Goal: Task Accomplishment & Management: Use online tool/utility

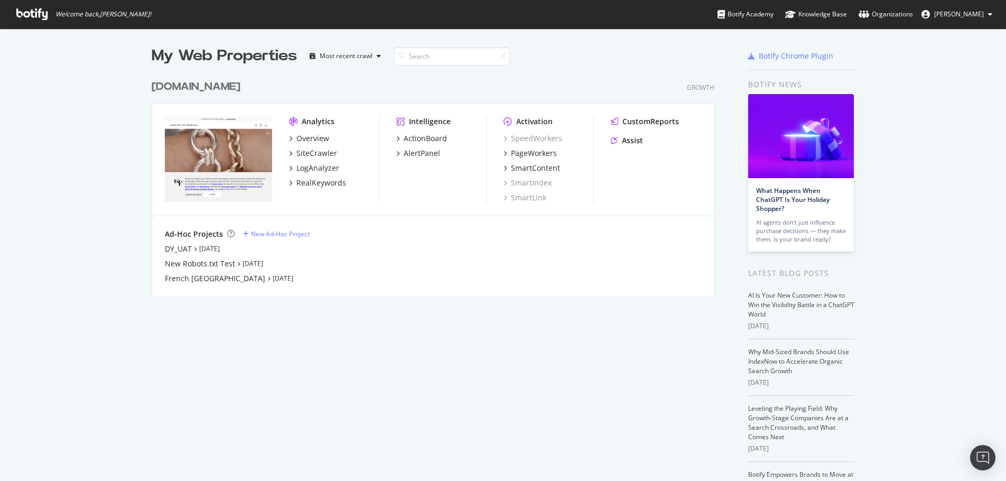
scroll to position [473, 991]
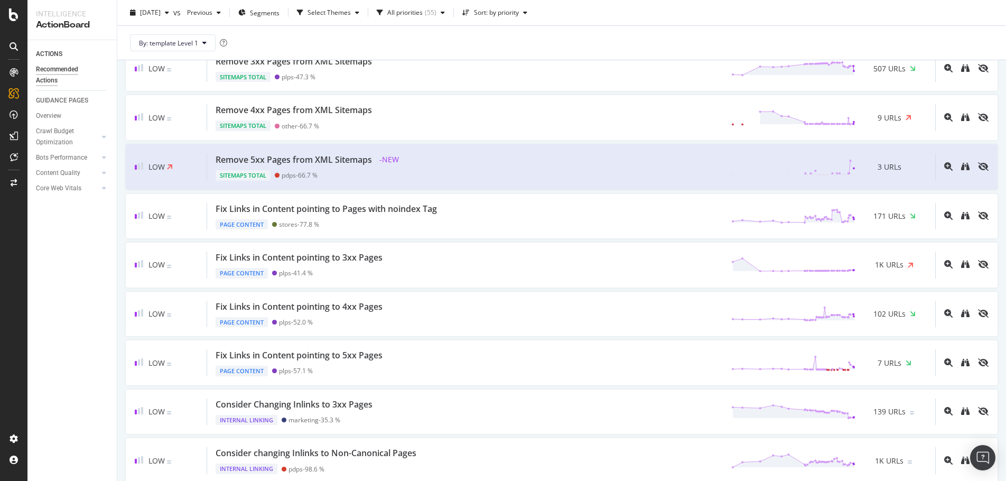
scroll to position [1209, 0]
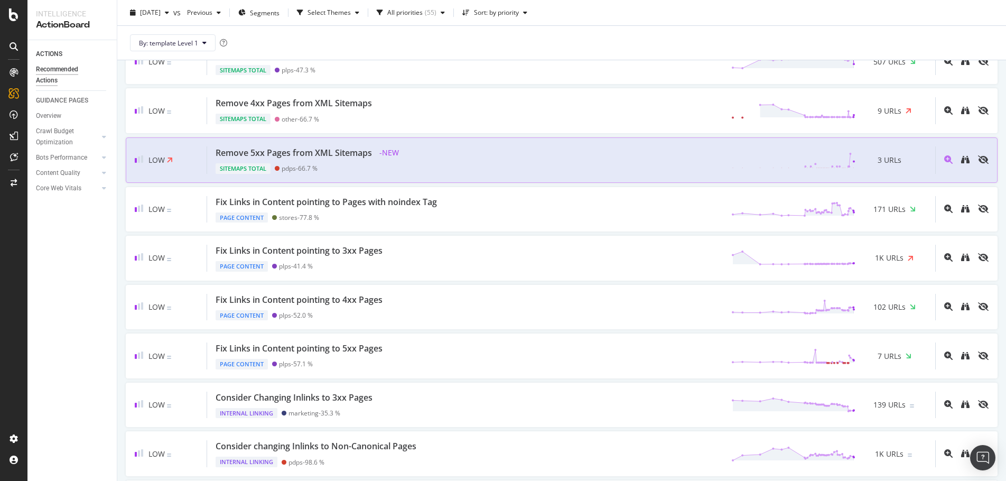
click at [336, 152] on div "Remove 5xx Pages from XML Sitemaps" at bounding box center [294, 153] width 156 height 12
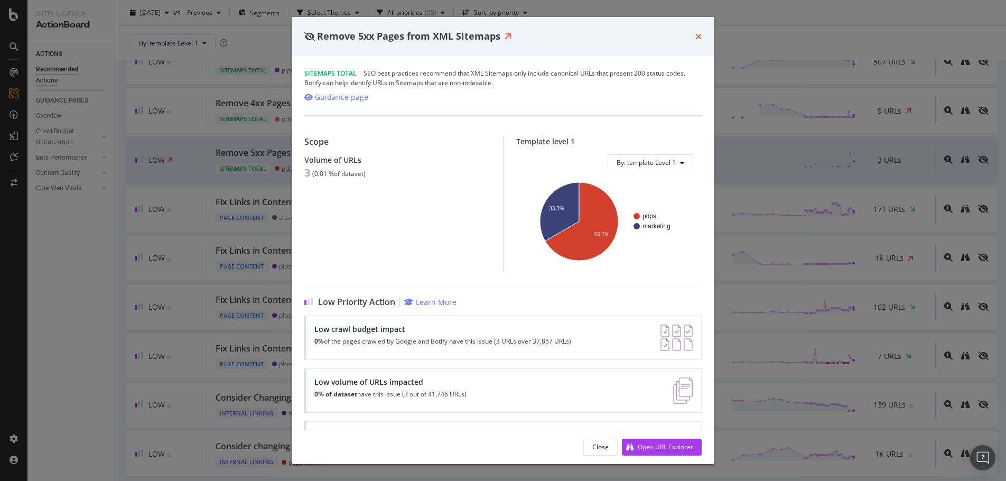
click at [700, 35] on icon "times" at bounding box center [699, 36] width 6 height 8
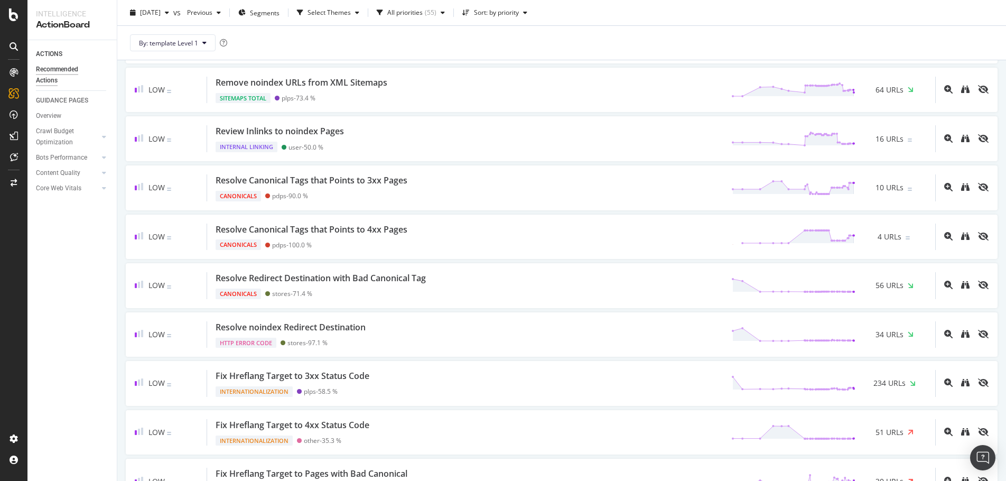
scroll to position [1636, 0]
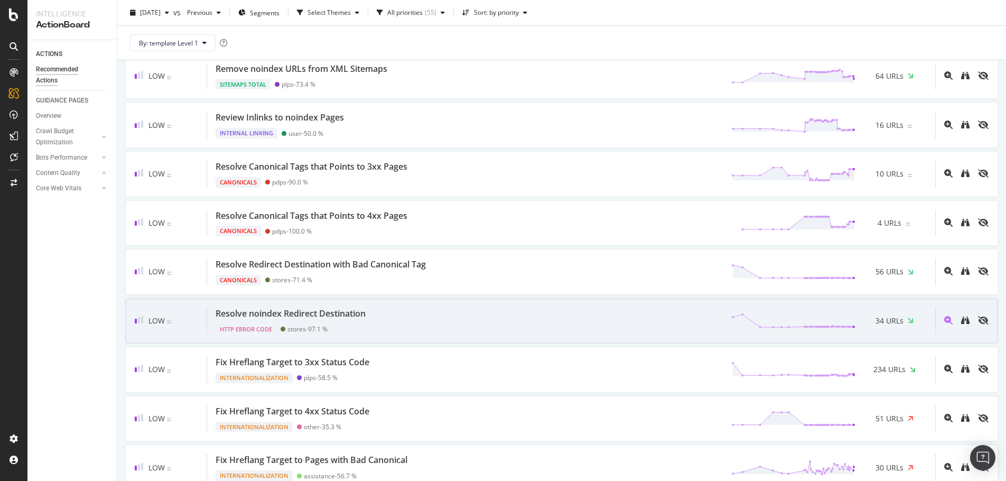
click at [309, 314] on div "Resolve noindex Redirect Destination" at bounding box center [291, 314] width 150 height 12
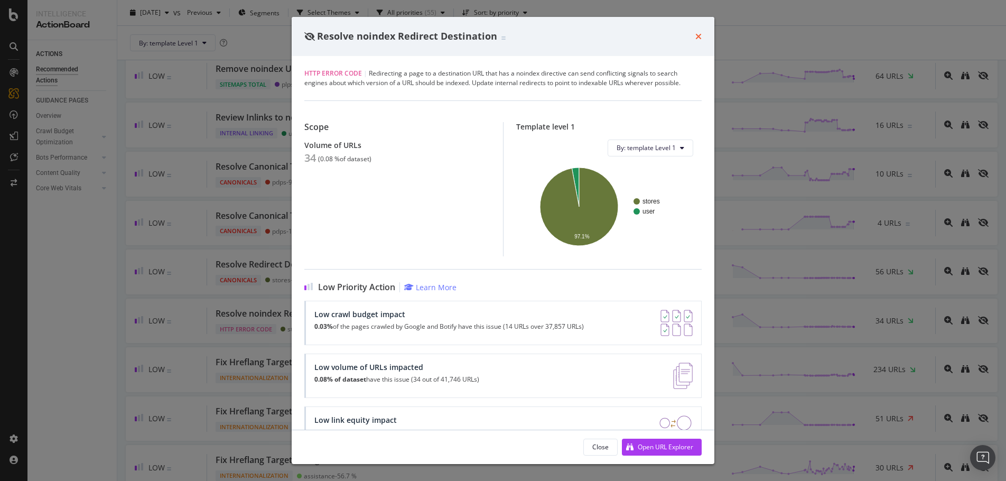
click at [699, 37] on icon "times" at bounding box center [699, 36] width 6 height 8
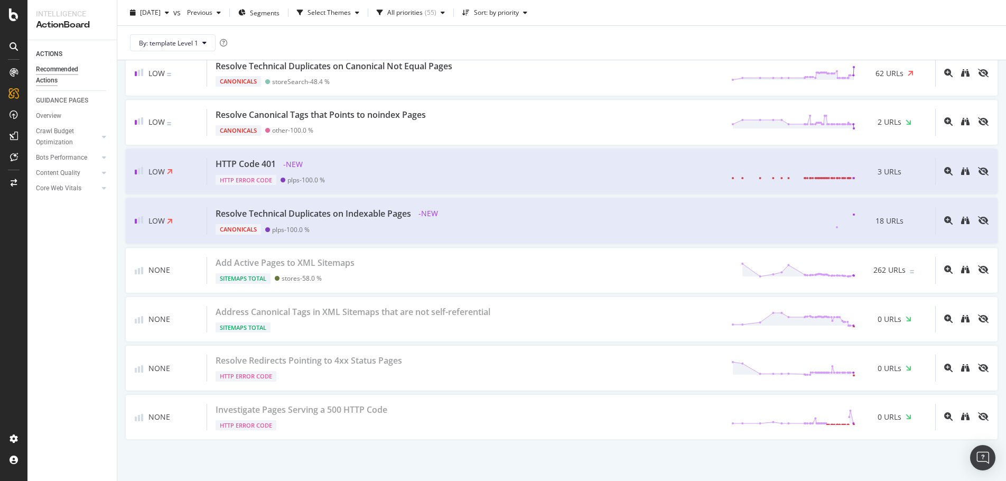
scroll to position [2573, 0]
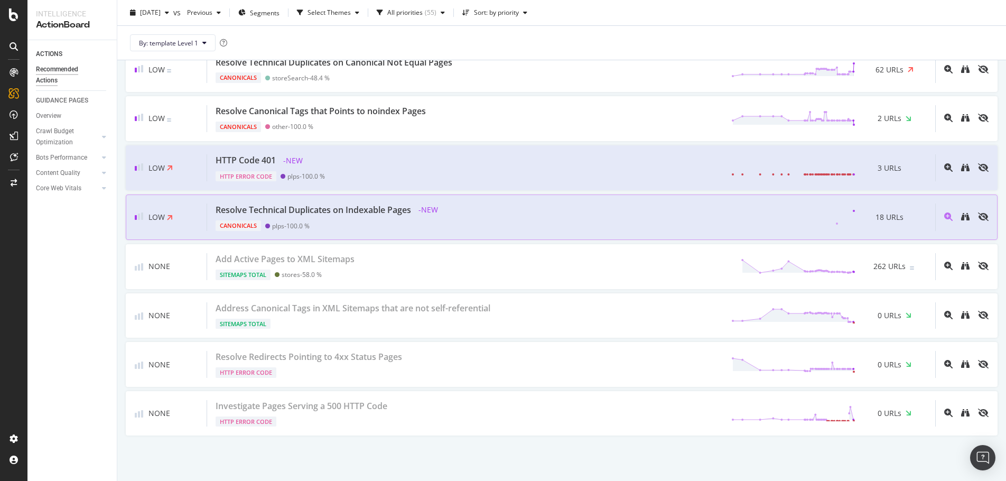
click at [474, 215] on div "Resolve Technical Duplicates on Indexable Pages - NEW Canonicals plps - 100.0 %…" at bounding box center [571, 217] width 728 height 27
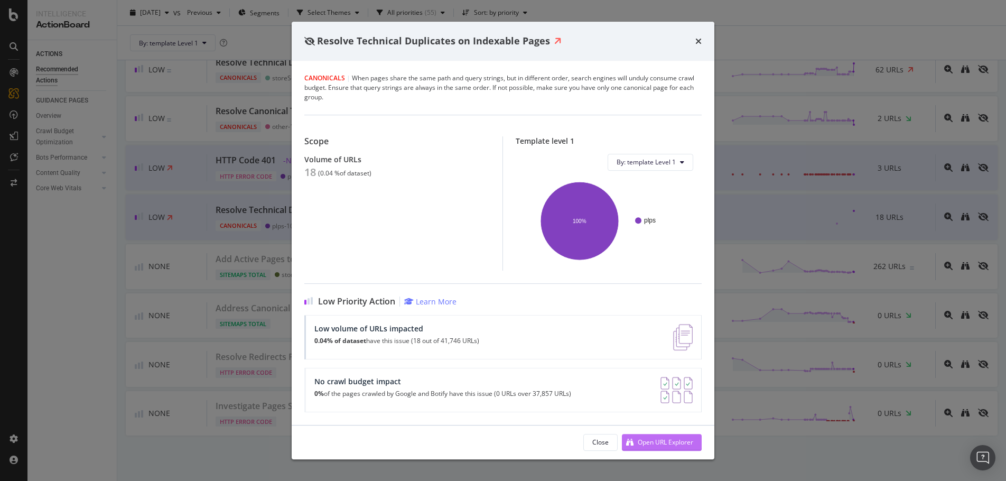
click at [670, 439] on div "Open URL Explorer" at bounding box center [666, 442] width 56 height 9
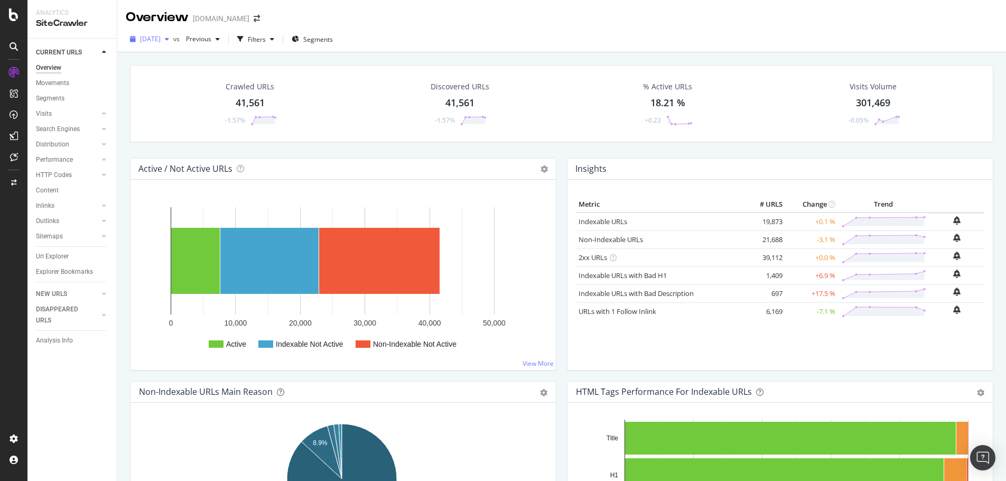
click at [173, 43] on div "2025 Aug. 20th" at bounding box center [150, 39] width 48 height 16
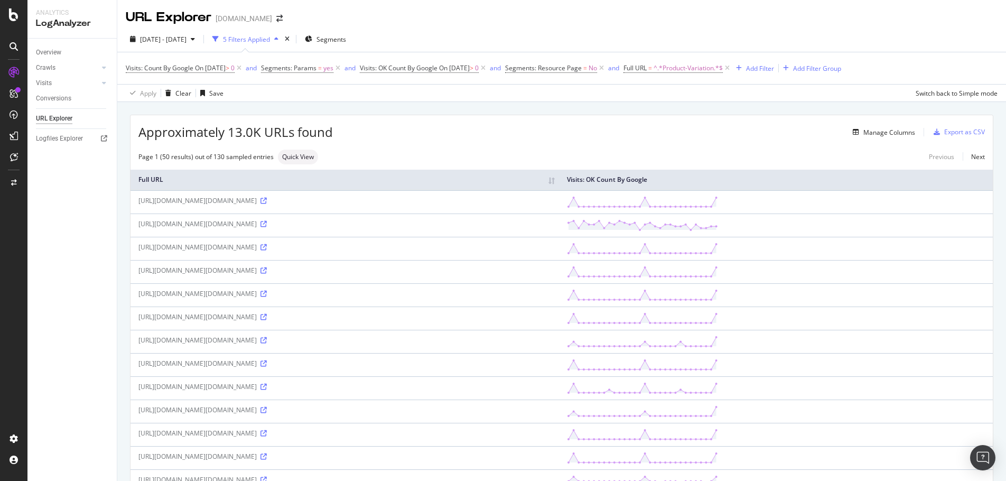
click at [986, 27] on div "[DATE] - [DATE] 5 Filters Applied Segments Visits: Count By Google On [DATE] > …" at bounding box center [561, 64] width 889 height 76
